Goal: Task Accomplishment & Management: Complete application form

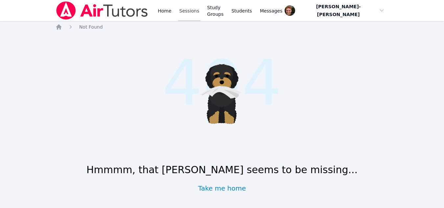
click at [192, 10] on link "Sessions" at bounding box center [189, 10] width 23 height 21
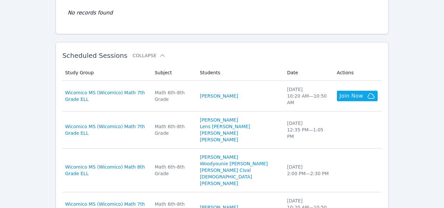
scroll to position [172, 0]
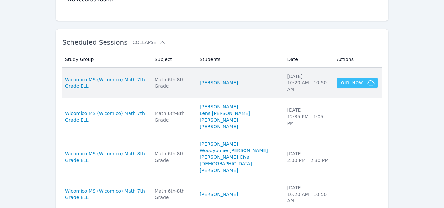
click at [351, 79] on span "Join Now" at bounding box center [352, 83] width 24 height 8
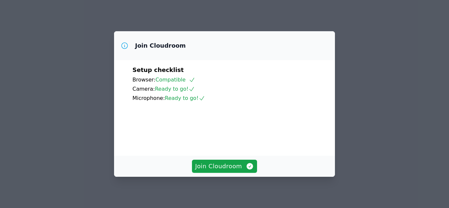
click at [237, 156] on div "Join Cloudroom" at bounding box center [224, 166] width 221 height 21
click at [231, 167] on span "Join Cloudroom" at bounding box center [224, 166] width 59 height 9
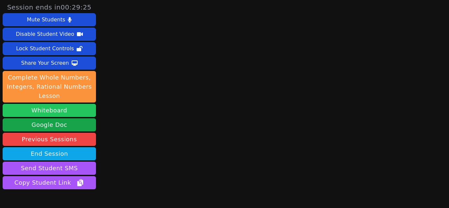
click at [64, 111] on button "Whiteboard" at bounding box center [49, 110] width 93 height 13
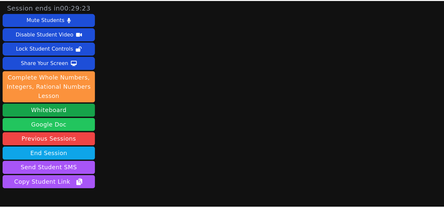
scroll to position [38, 0]
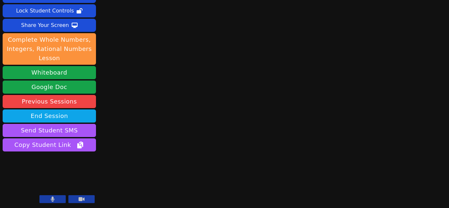
click at [49, 198] on button at bounding box center [52, 199] width 26 height 8
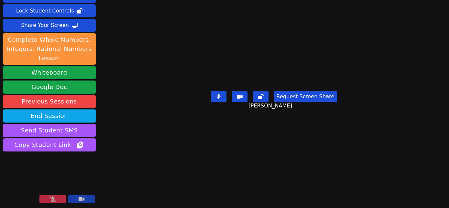
click at [49, 198] on icon at bounding box center [52, 199] width 7 height 5
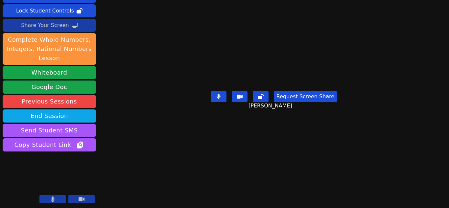
click at [52, 28] on div "Share Your Screen" at bounding box center [45, 25] width 48 height 11
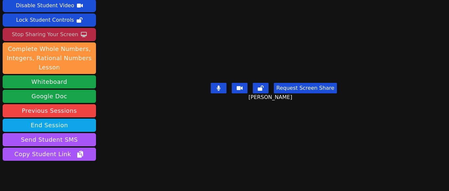
click at [56, 29] on div "Stop Sharing Your Screen" at bounding box center [45, 34] width 66 height 11
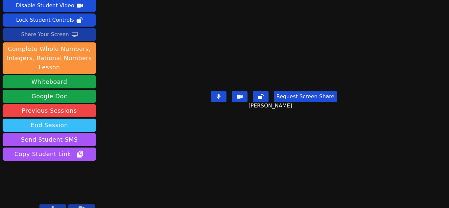
click at [75, 119] on button "End Session" at bounding box center [49, 125] width 93 height 13
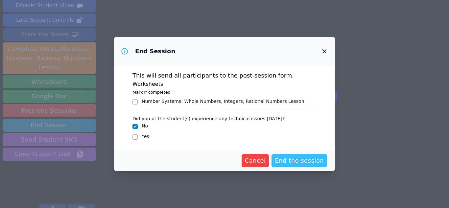
click at [294, 158] on span "End the session" at bounding box center [299, 160] width 49 height 9
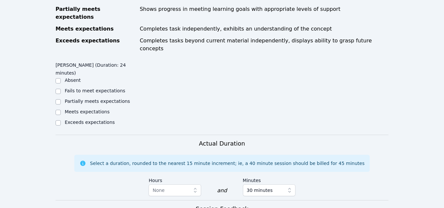
scroll to position [384, 0]
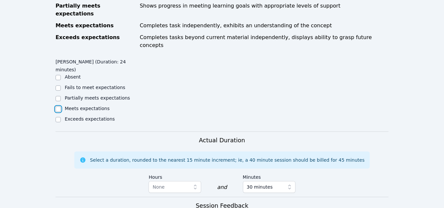
click at [60, 107] on input "Meets expectations" at bounding box center [58, 109] width 5 height 5
checkbox input "true"
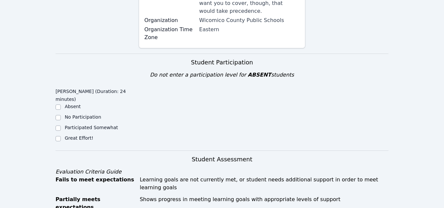
scroll to position [190, 0]
click at [58, 136] on input "Great Effort!" at bounding box center [58, 138] width 5 height 5
checkbox input "true"
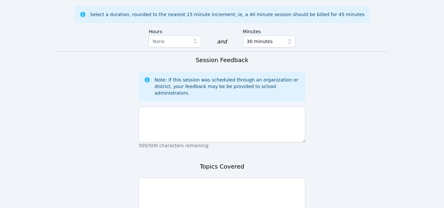
scroll to position [542, 0]
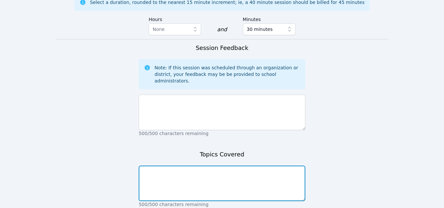
click at [167, 166] on textarea at bounding box center [222, 184] width 167 height 36
type textarea "Proportions"
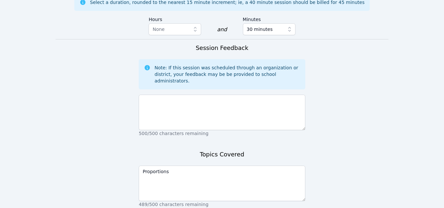
click at [167, 130] on p "500/500 characters remaining" at bounding box center [222, 133] width 167 height 7
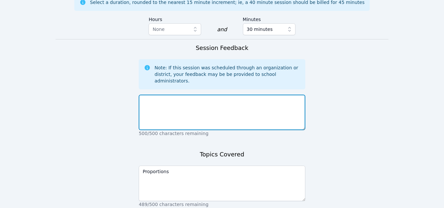
click at [163, 95] on textarea at bounding box center [222, 113] width 167 height 36
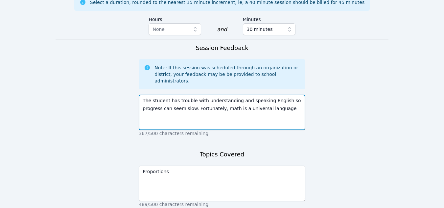
click at [256, 95] on textarea "The student has trouble with understanding and speaking English so progress can…" at bounding box center [222, 113] width 167 height 36
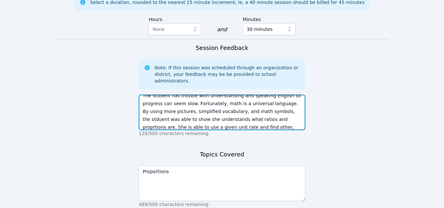
scroll to position [13, 0]
click at [185, 95] on textarea "The student has trouble with understanding and speaking English so progress can…" at bounding box center [222, 113] width 167 height 36
click at [175, 95] on textarea "The student has trouble with understanding and speaking English so progress can…" at bounding box center [222, 113] width 167 height 36
type textarea "The student has trouble with understanding and speaking English so progress can…"
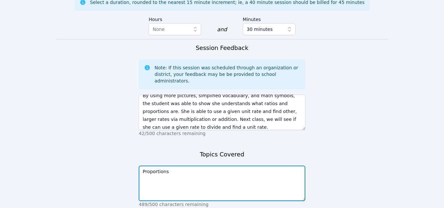
click at [179, 166] on textarea "Proportions" at bounding box center [222, 184] width 167 height 36
type textarea "Proportions, unit rates"
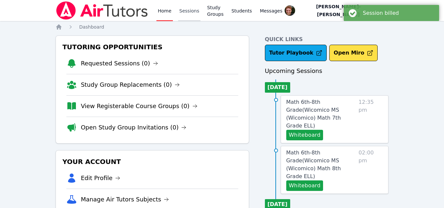
click at [183, 16] on link "Sessions" at bounding box center [189, 10] width 23 height 21
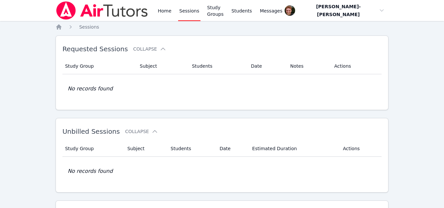
click at [184, 12] on link "Sessions" at bounding box center [189, 10] width 23 height 21
